Goal: Information Seeking & Learning: Learn about a topic

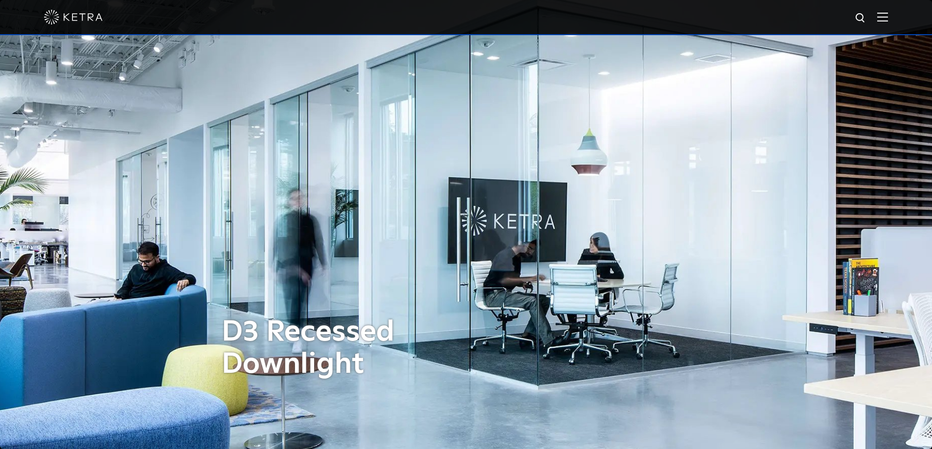
click at [888, 18] on img at bounding box center [882, 16] width 11 height 9
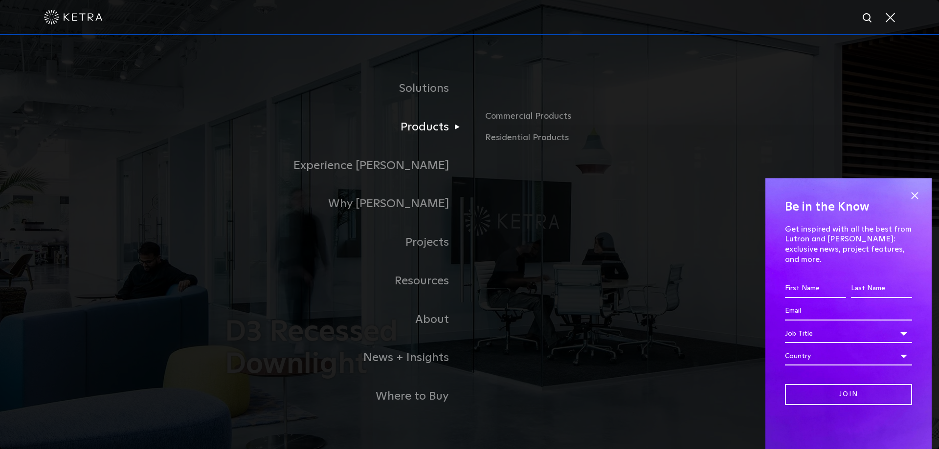
click at [447, 128] on link "Products" at bounding box center [347, 127] width 245 height 39
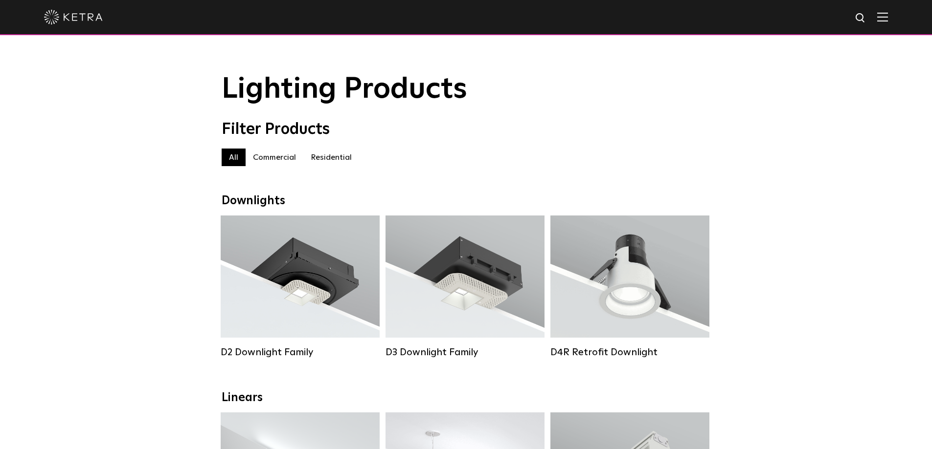
click at [336, 157] on label "Residential" at bounding box center [331, 158] width 56 height 18
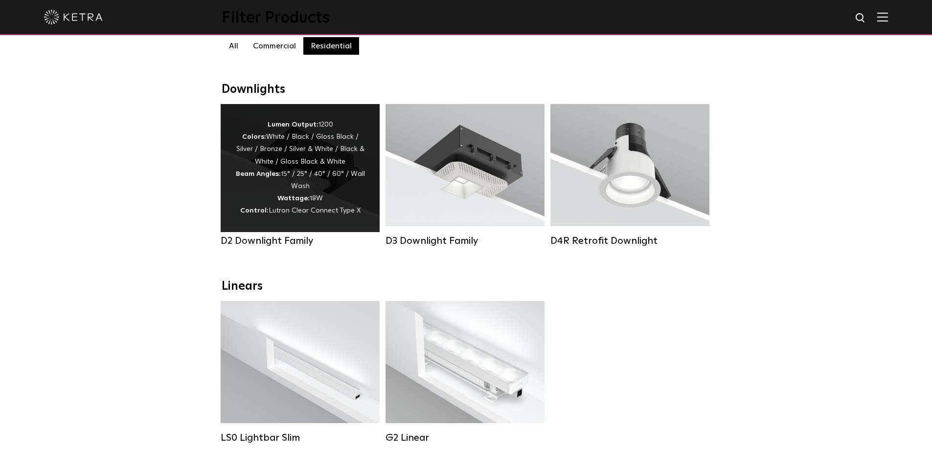
scroll to position [98, 0]
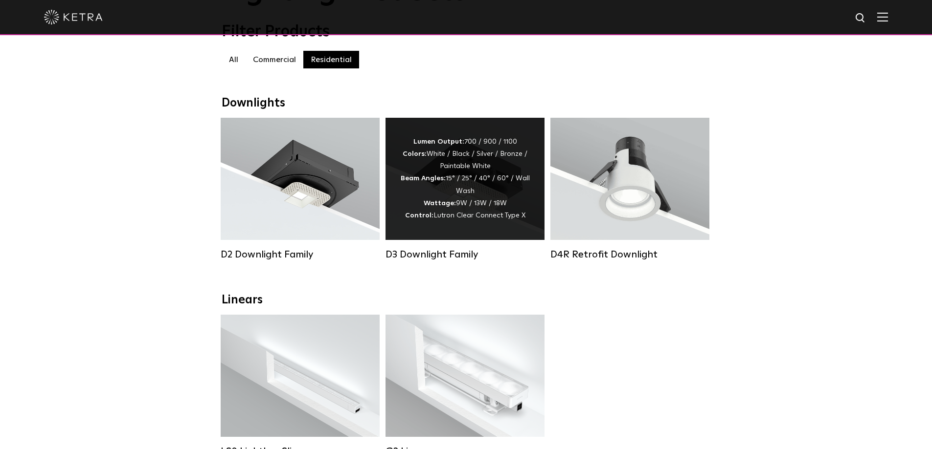
click at [465, 219] on span "Lutron Clear Connect Type X" at bounding box center [479, 215] width 92 height 7
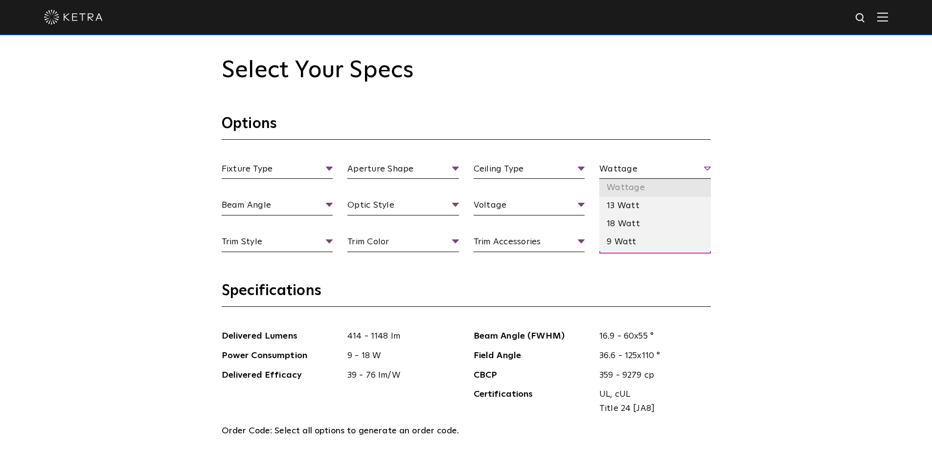
scroll to position [929, 0]
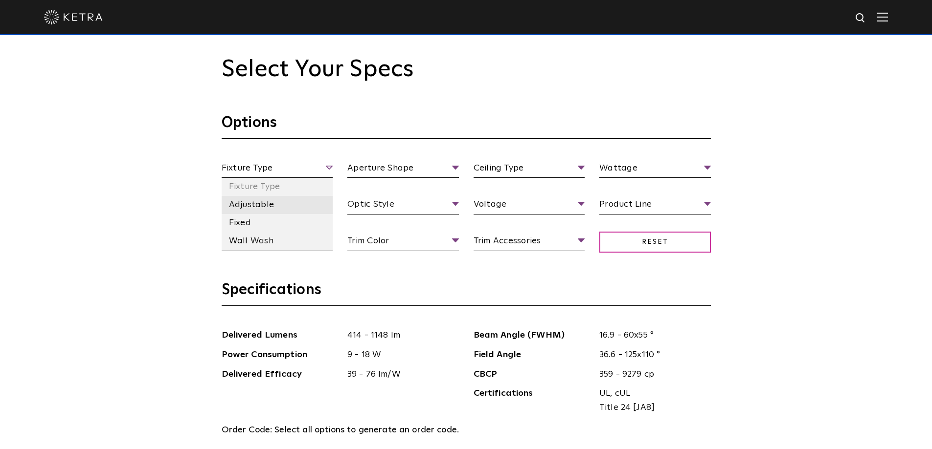
click at [251, 205] on li "Adjustable" at bounding box center [277, 205] width 111 height 18
click at [273, 204] on li "Adjustable" at bounding box center [277, 205] width 111 height 18
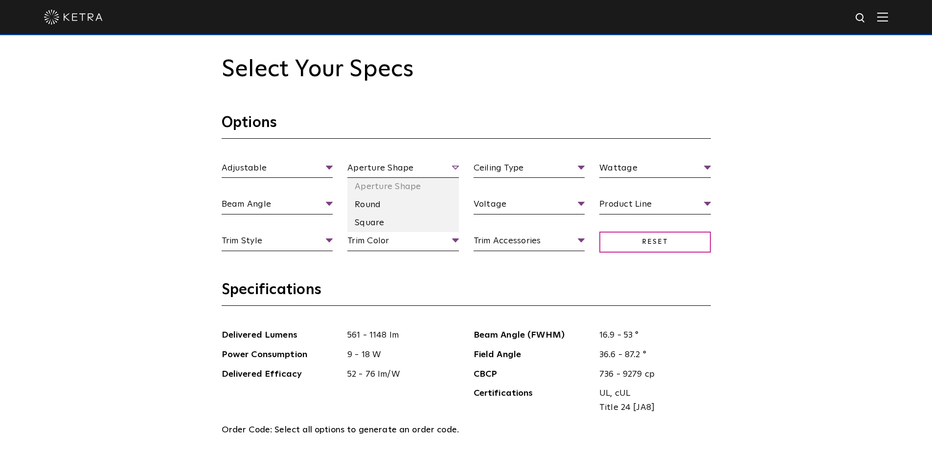
click at [415, 165] on span "Aperture Shape" at bounding box center [402, 169] width 111 height 17
click at [378, 225] on li "Square" at bounding box center [402, 223] width 111 height 18
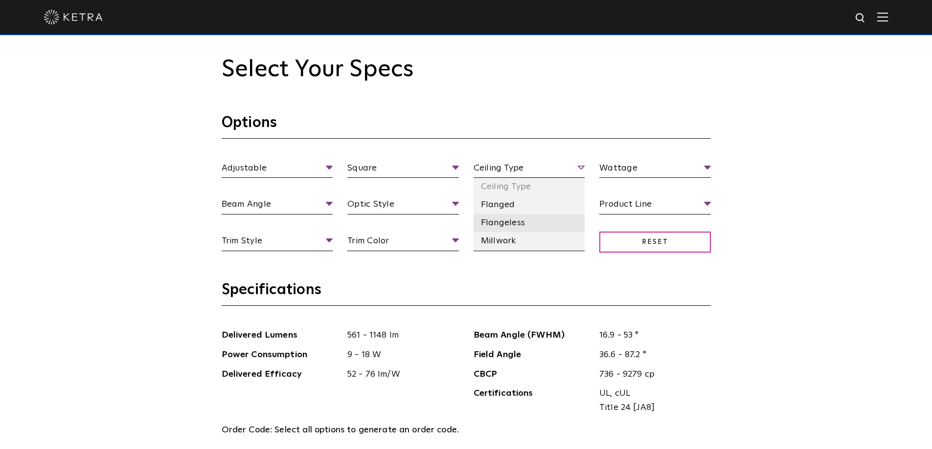
click at [503, 224] on li "Flangeless" at bounding box center [528, 223] width 111 height 18
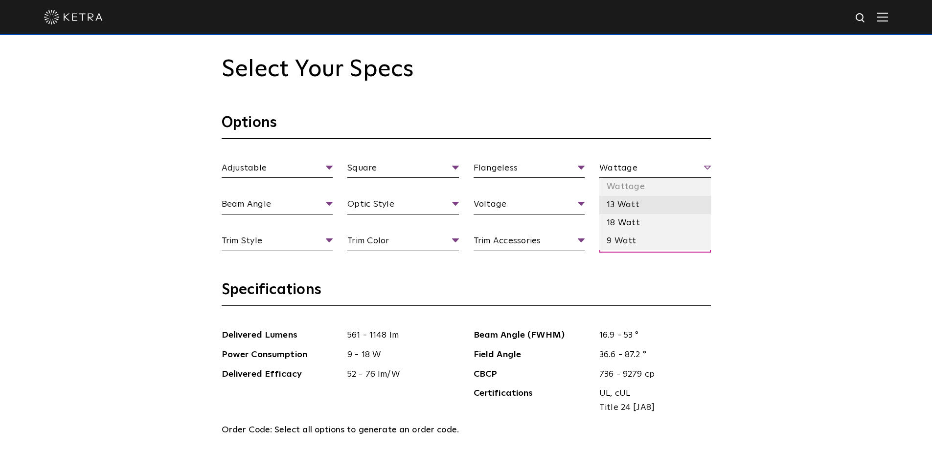
click at [626, 212] on li "13 Watt" at bounding box center [654, 205] width 111 height 18
click at [624, 172] on span "13 Watt" at bounding box center [654, 169] width 111 height 17
click at [626, 229] on li "18 Watt" at bounding box center [654, 223] width 111 height 18
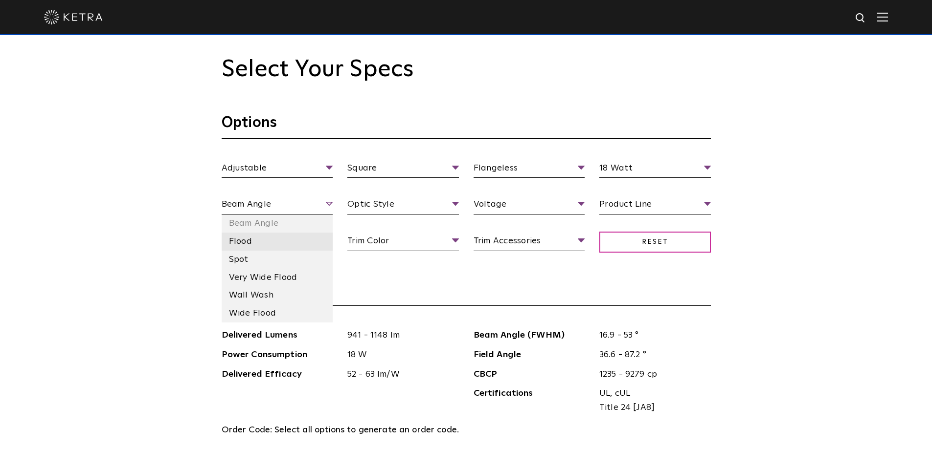
click at [245, 238] on li "Flood" at bounding box center [277, 242] width 111 height 18
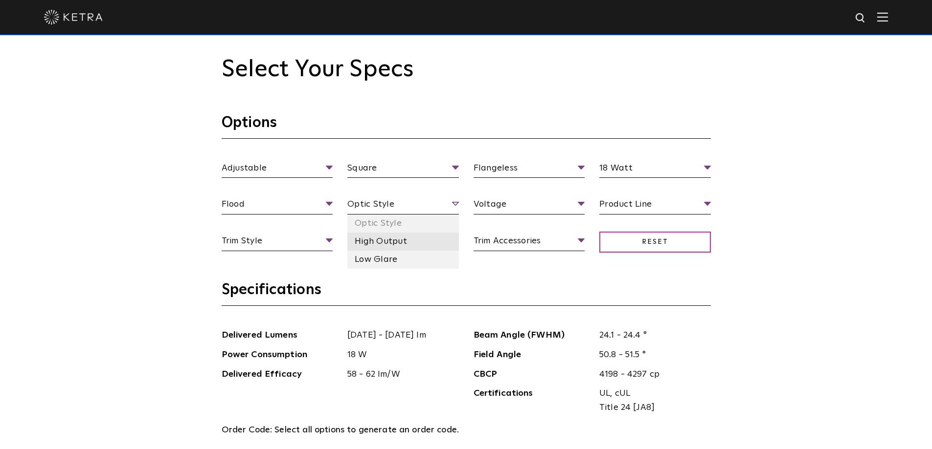
click at [392, 245] on li "High Output" at bounding box center [402, 242] width 111 height 18
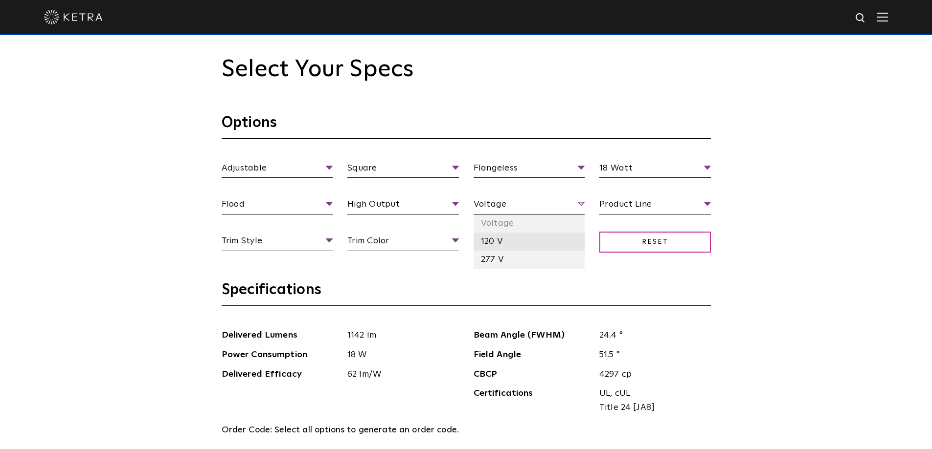
click at [494, 240] on li "120 V" at bounding box center [528, 242] width 111 height 18
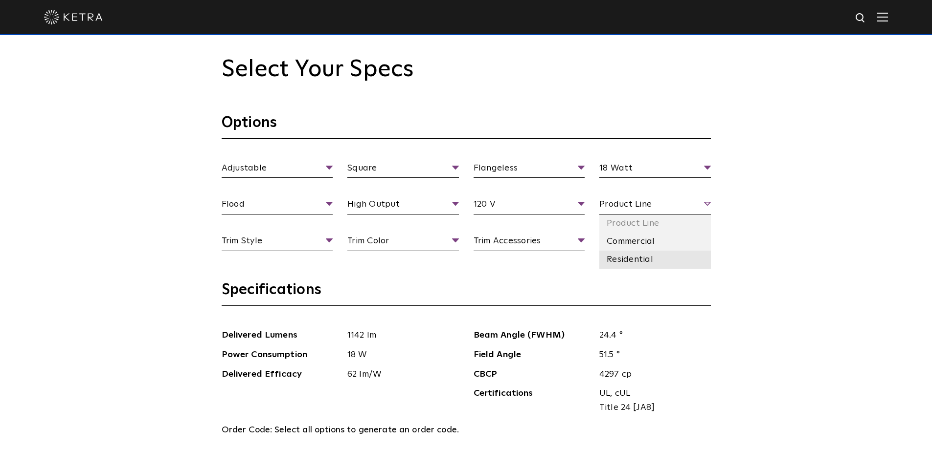
click at [651, 260] on li "Residential" at bounding box center [654, 260] width 111 height 18
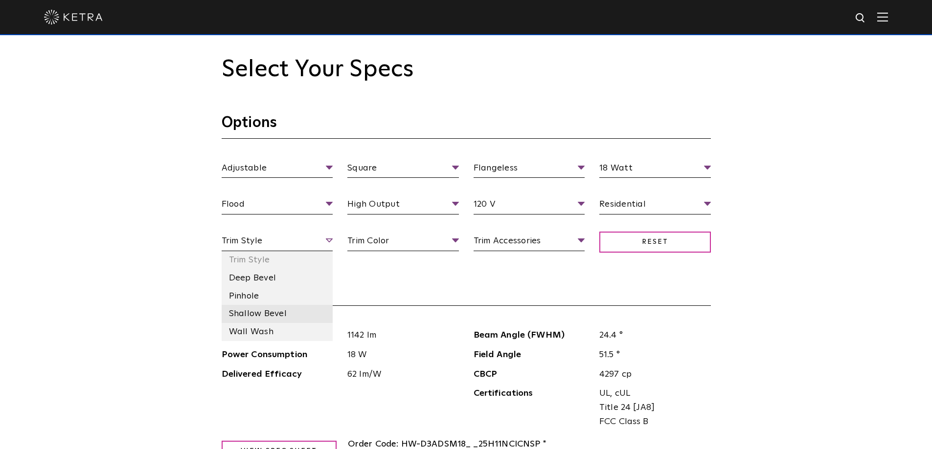
click at [267, 317] on li "Shallow Bevel" at bounding box center [277, 314] width 111 height 18
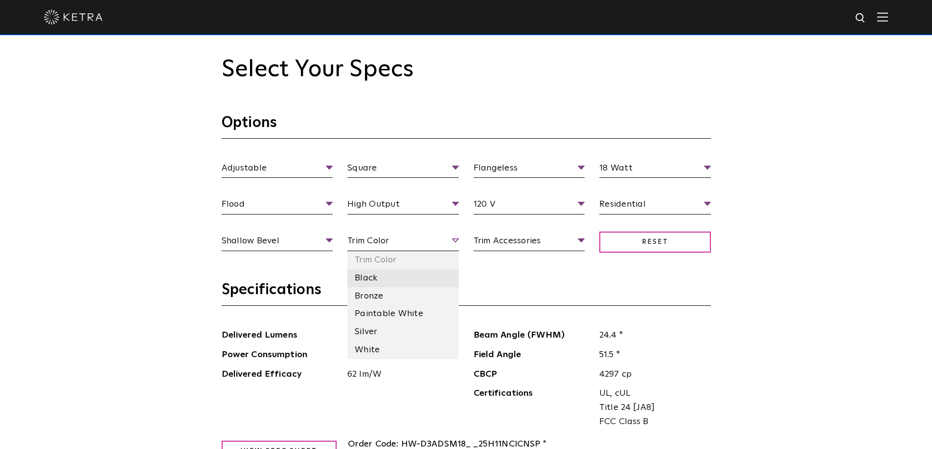
click at [361, 286] on li "Black" at bounding box center [402, 278] width 111 height 18
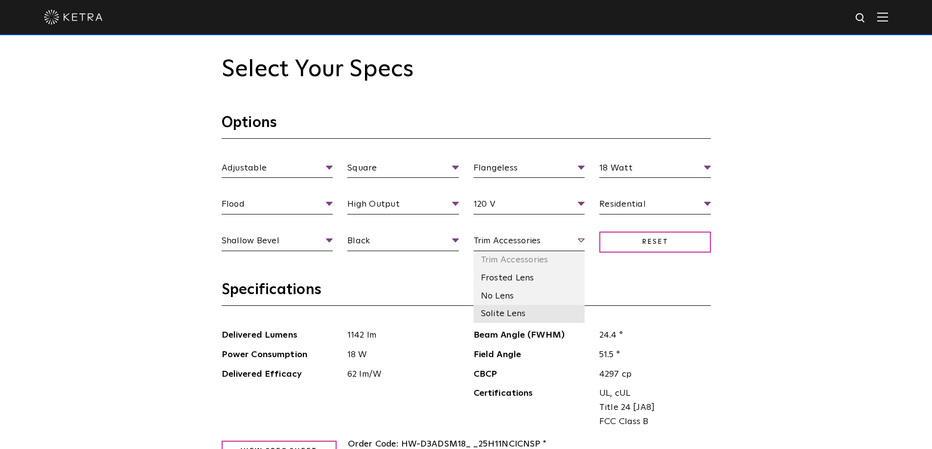
click at [506, 317] on li "Solite Lens" at bounding box center [528, 314] width 111 height 18
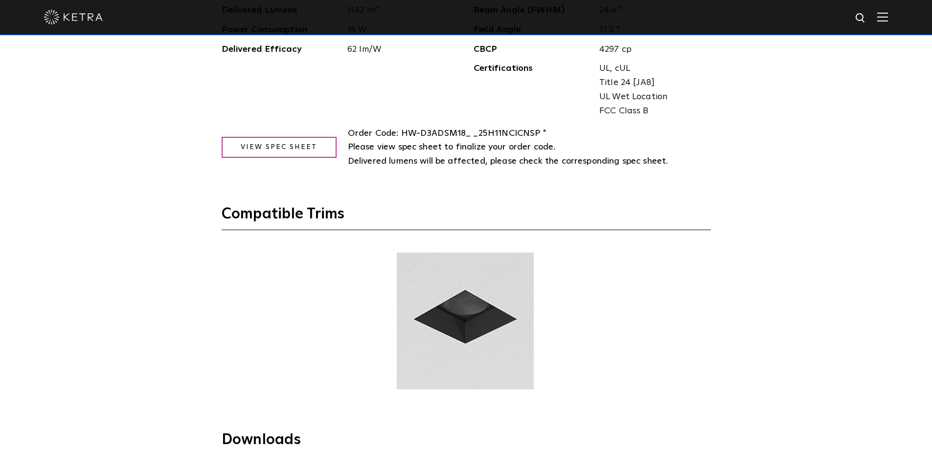
scroll to position [1223, 0]
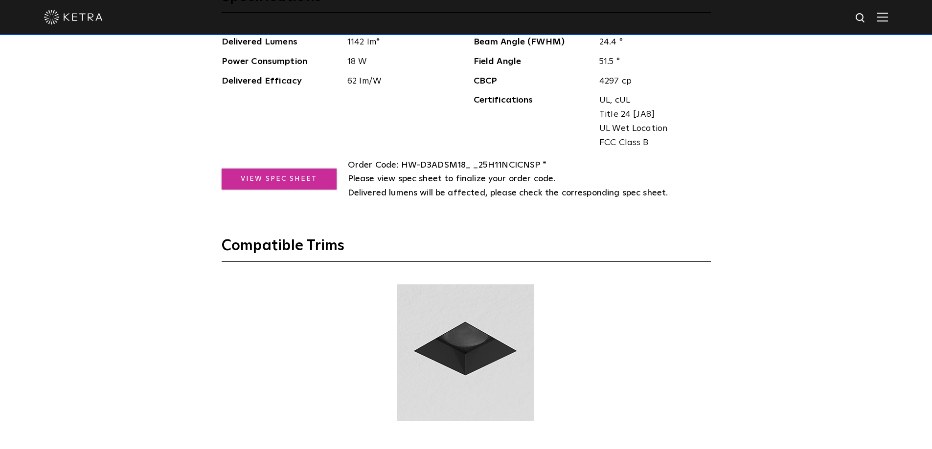
click at [284, 181] on link "View Spec Sheet" at bounding box center [279, 179] width 115 height 21
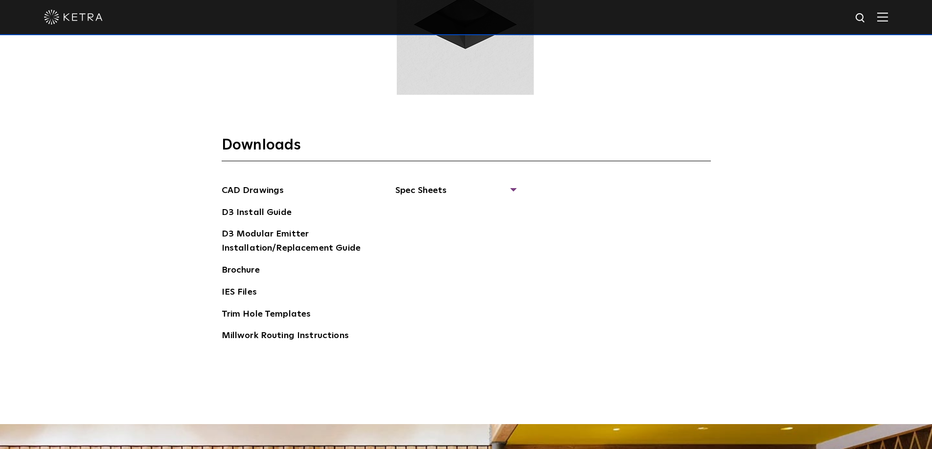
scroll to position [1565, 0]
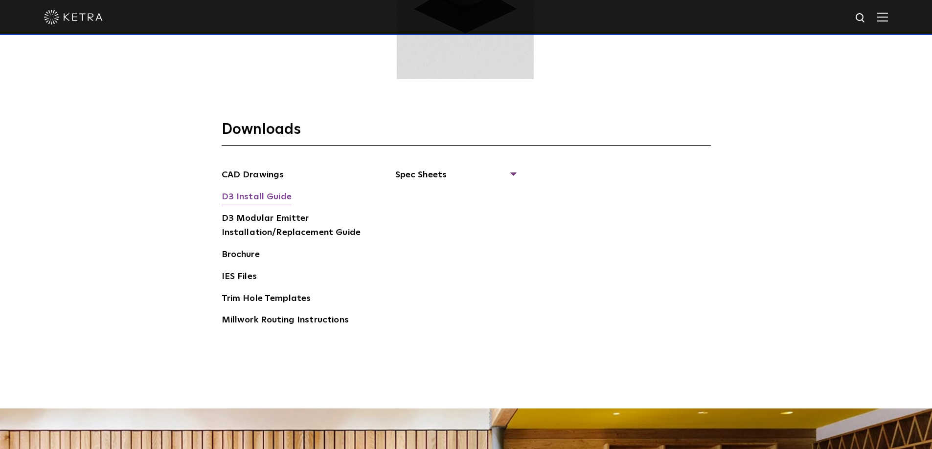
click at [279, 195] on link "D3 Install Guide" at bounding box center [257, 198] width 70 height 16
click at [252, 250] on link "Brochure" at bounding box center [241, 256] width 38 height 16
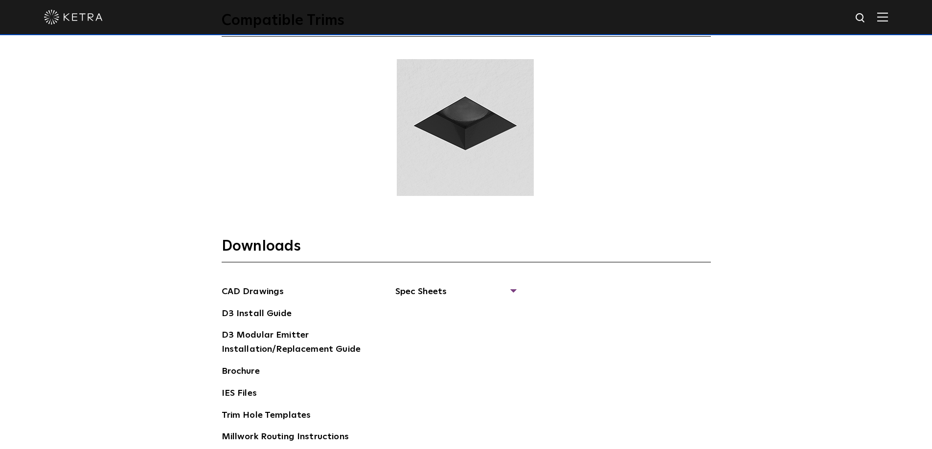
scroll to position [1467, 0]
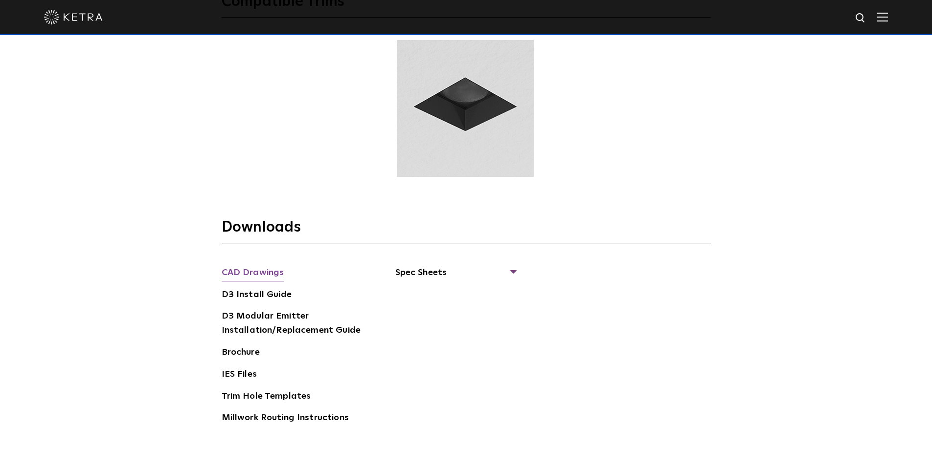
click at [252, 275] on link "CAD Drawings" at bounding box center [253, 274] width 63 height 16
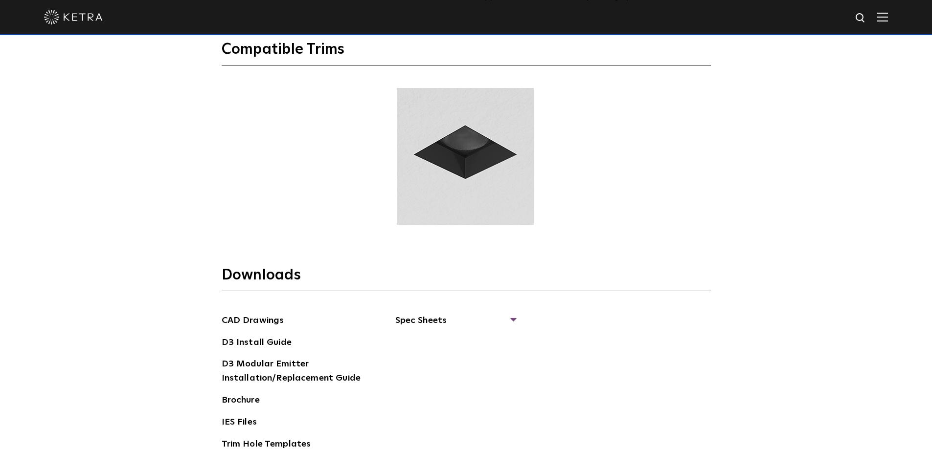
scroll to position [1369, 0]
